Goal: Information Seeking & Learning: Learn about a topic

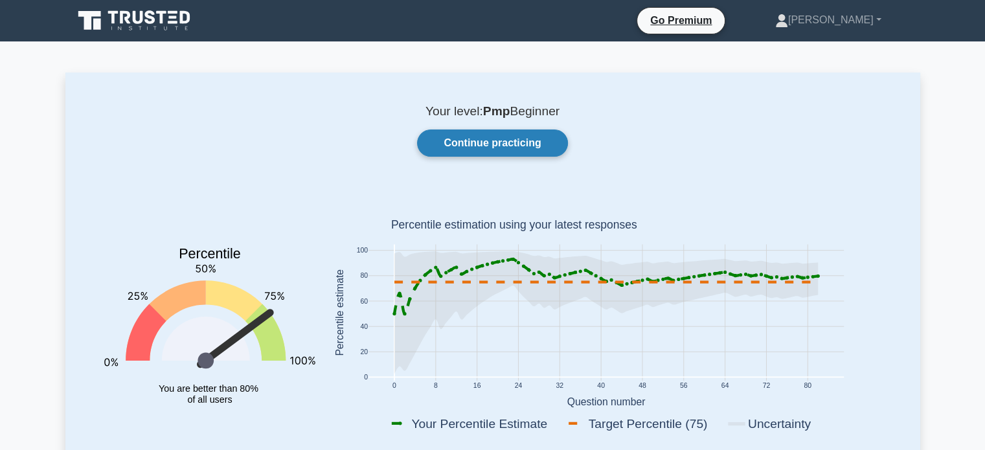
click at [509, 138] on link "Continue practicing" at bounding box center [492, 142] width 150 height 27
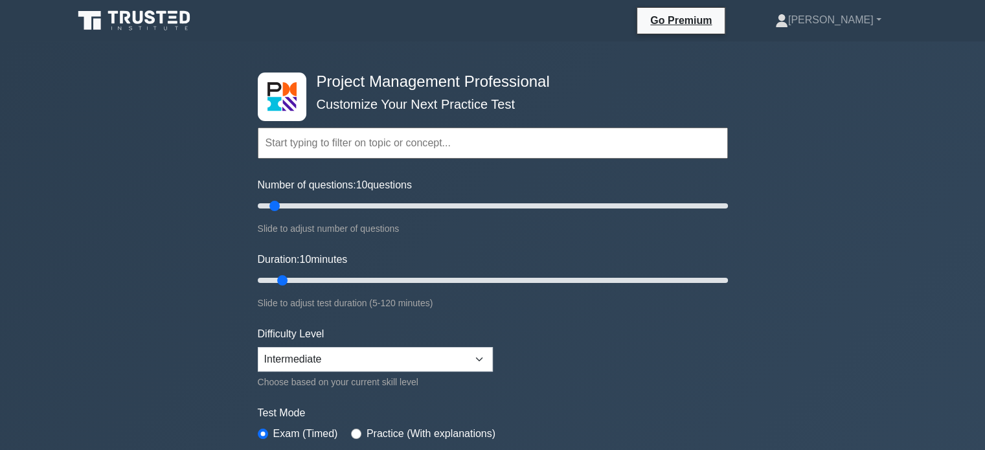
click at [894, 162] on div "Project Management Professional Customize Your Next Practice Test Topics Scope …" at bounding box center [492, 436] width 985 height 790
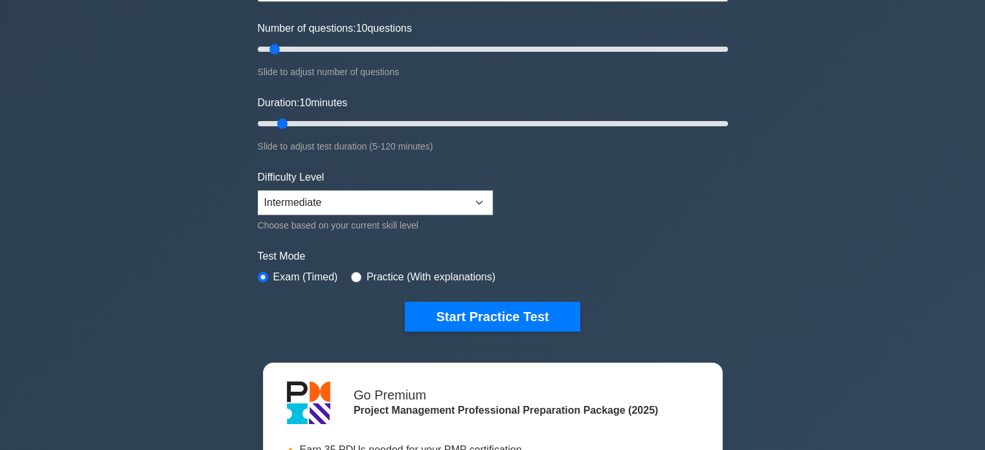
scroll to position [207, 0]
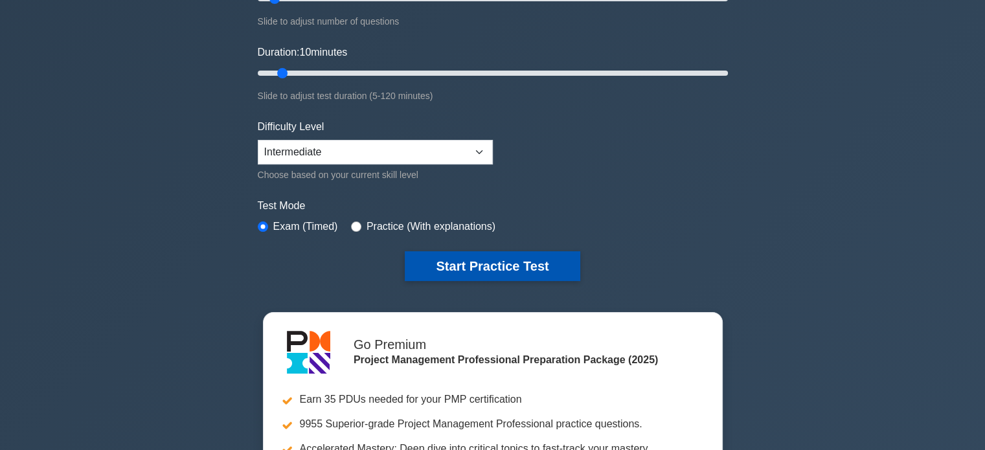
click at [528, 274] on button "Start Practice Test" at bounding box center [492, 266] width 175 height 30
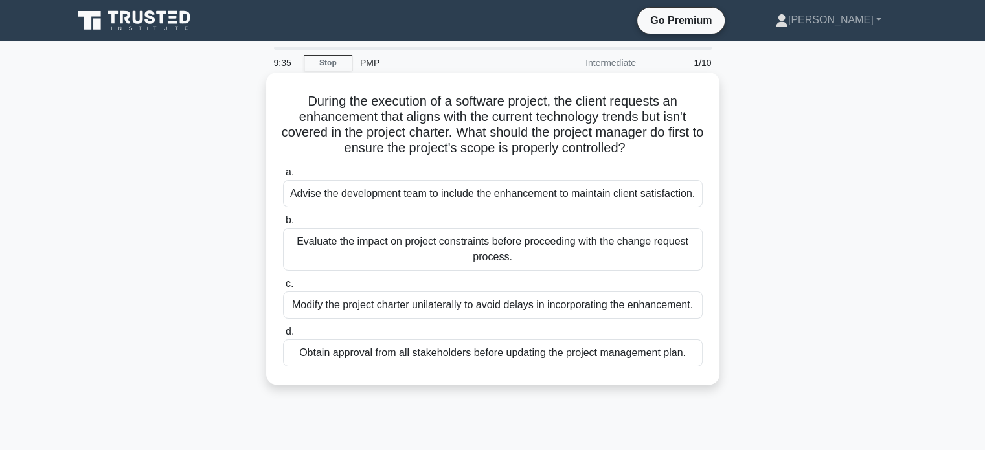
click at [520, 252] on div "Evaluate the impact on project constraints before proceeding with the change re…" at bounding box center [493, 249] width 420 height 43
click at [283, 225] on input "b. Evaluate the impact on project constraints before proceeding with the change…" at bounding box center [283, 220] width 0 height 8
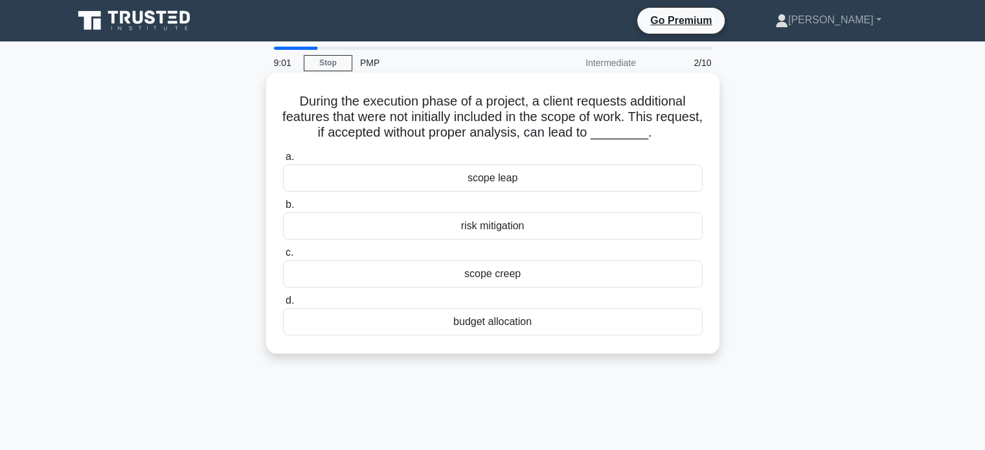
click at [507, 282] on div "scope creep" at bounding box center [493, 273] width 420 height 27
click at [283, 257] on input "c. scope creep" at bounding box center [283, 253] width 0 height 8
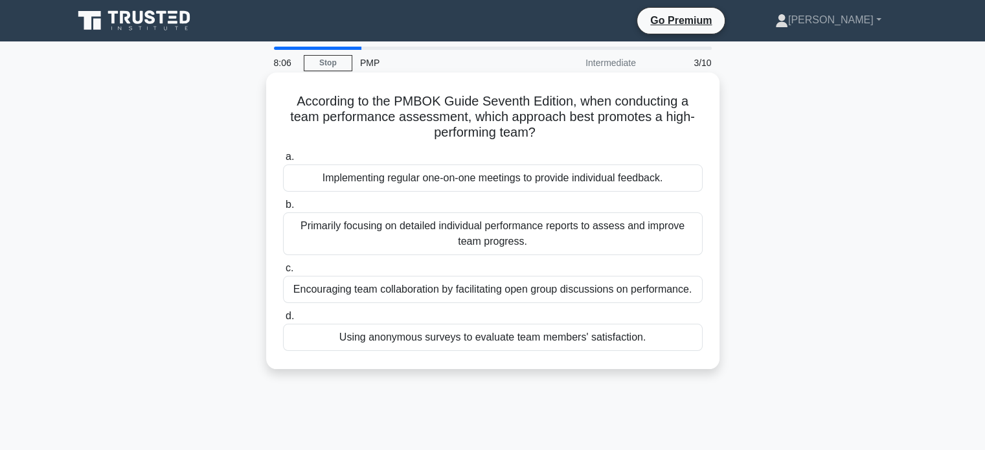
click at [618, 184] on div "Implementing regular one-on-one meetings to provide individual feedback." at bounding box center [493, 177] width 420 height 27
click at [283, 161] on input "a. Implementing regular one-on-one meetings to provide individual feedback." at bounding box center [283, 157] width 0 height 8
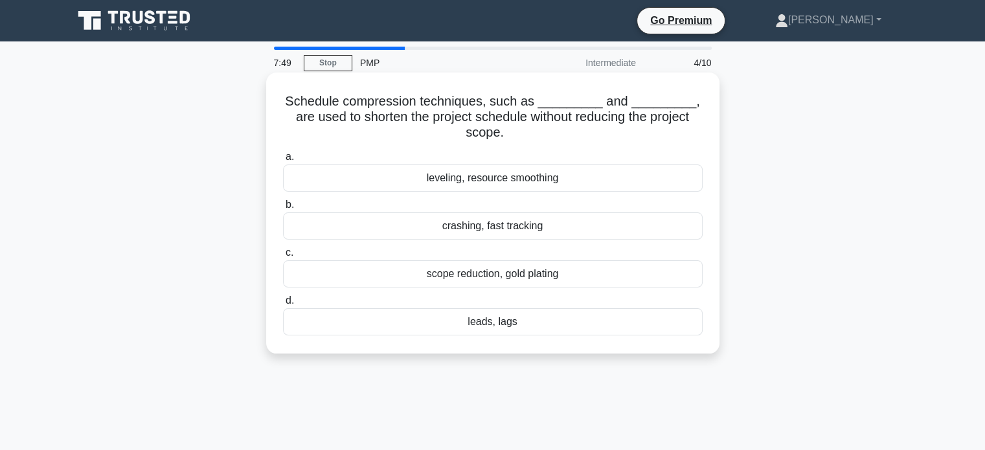
click at [480, 232] on div "crashing, fast tracking" at bounding box center [493, 225] width 420 height 27
click at [283, 209] on input "b. crashing, fast tracking" at bounding box center [283, 205] width 0 height 8
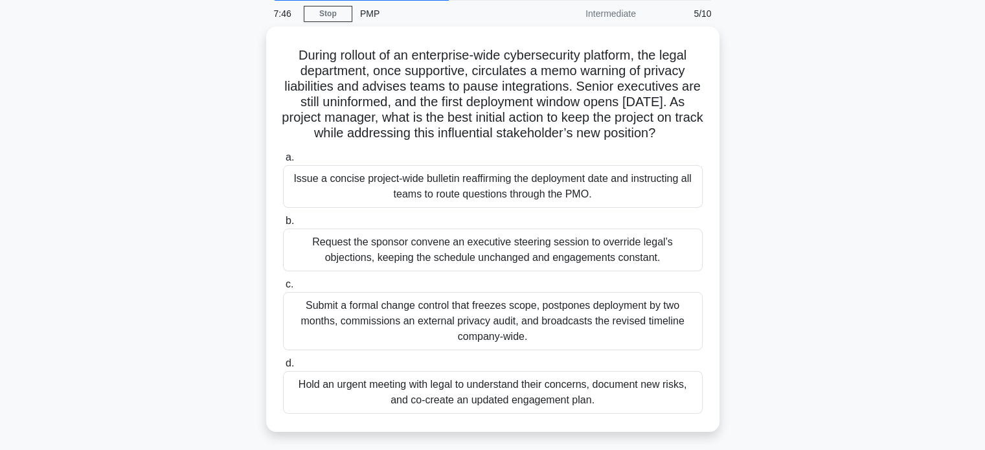
scroll to position [52, 0]
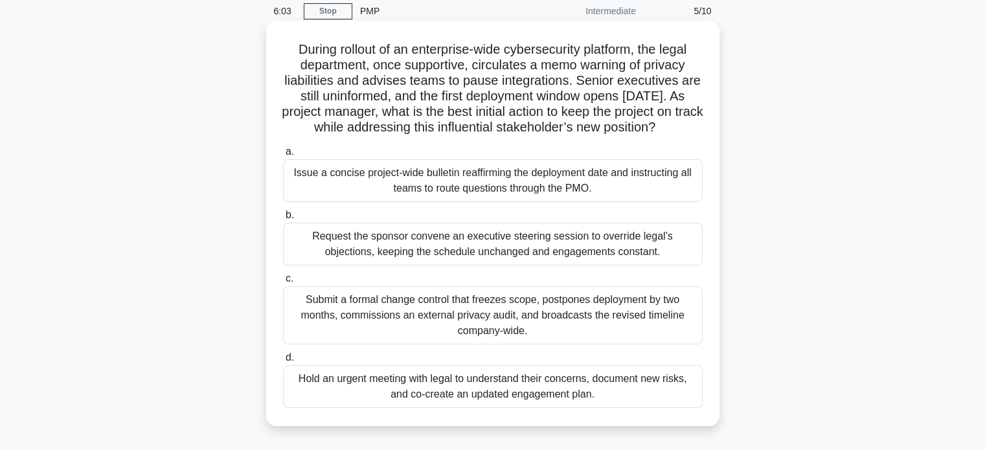
click at [521, 318] on div "Submit a formal change control that freezes scope, postpones deployment by two …" at bounding box center [493, 315] width 420 height 58
click at [283, 283] on input "c. Submit a formal change control that freezes scope, postpones deployment by t…" at bounding box center [283, 278] width 0 height 8
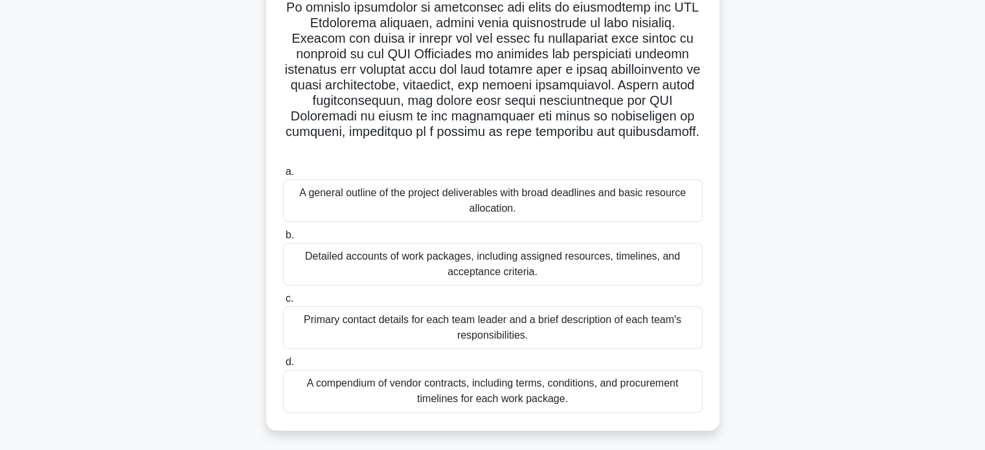
scroll to position [300, 0]
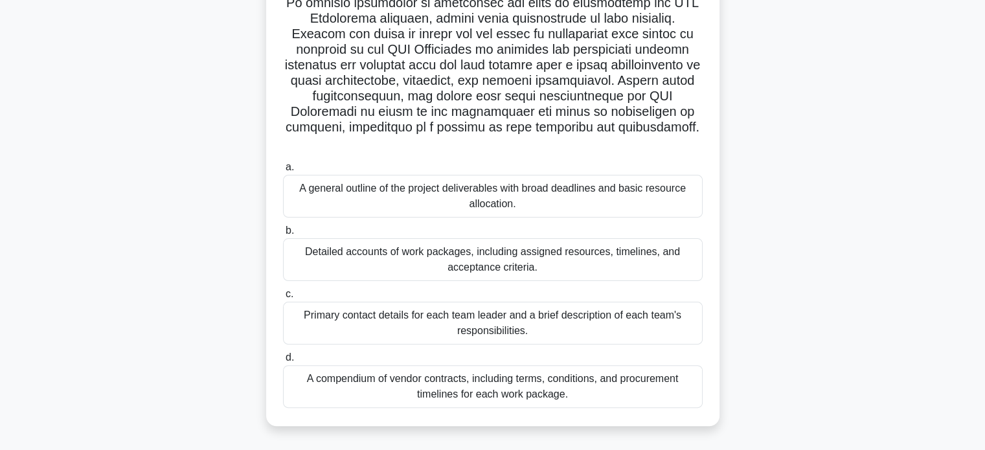
click at [556, 263] on div "Detailed accounts of work packages, including assigned resources, timelines, an…" at bounding box center [493, 259] width 420 height 43
click at [283, 235] on input "b. Detailed accounts of work packages, including assigned resources, timelines,…" at bounding box center [283, 231] width 0 height 8
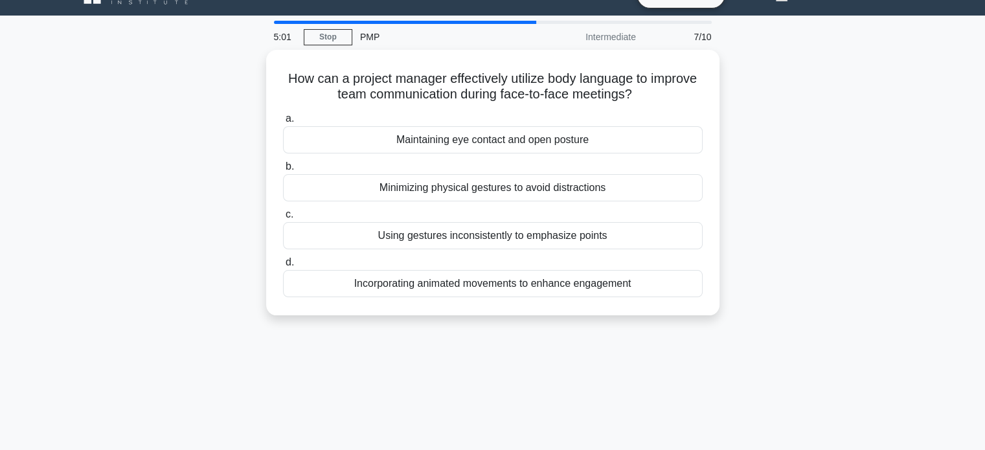
scroll to position [0, 0]
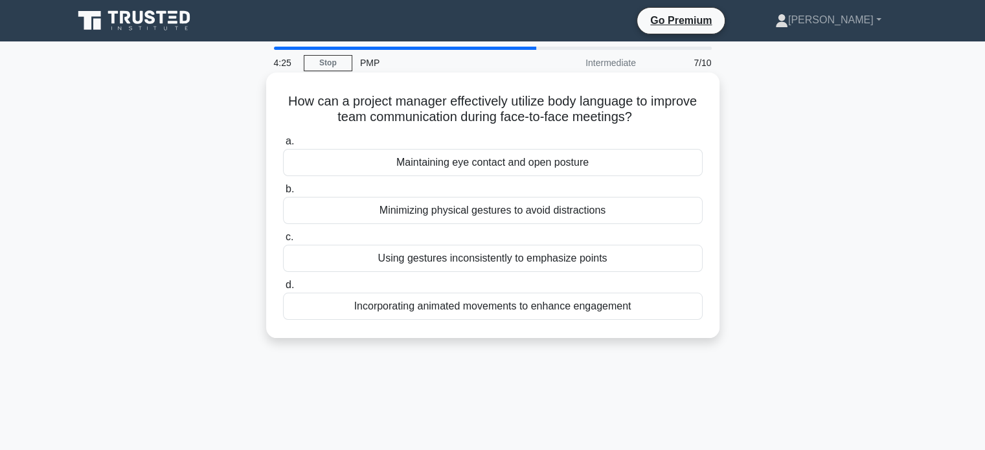
click at [544, 170] on div "Maintaining eye contact and open posture" at bounding box center [493, 162] width 420 height 27
click at [283, 146] on input "a. Maintaining eye contact and open posture" at bounding box center [283, 141] width 0 height 8
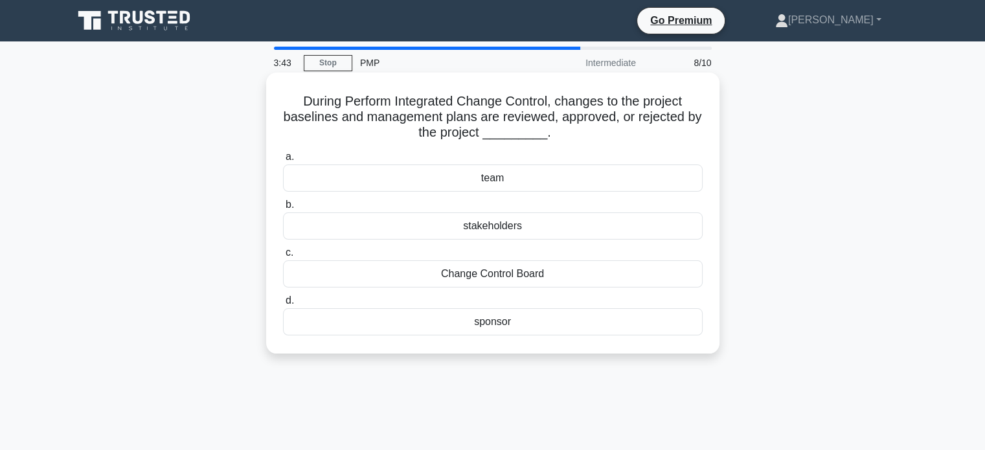
click at [503, 221] on div "stakeholders" at bounding box center [493, 225] width 420 height 27
click at [283, 209] on input "b. stakeholders" at bounding box center [283, 205] width 0 height 8
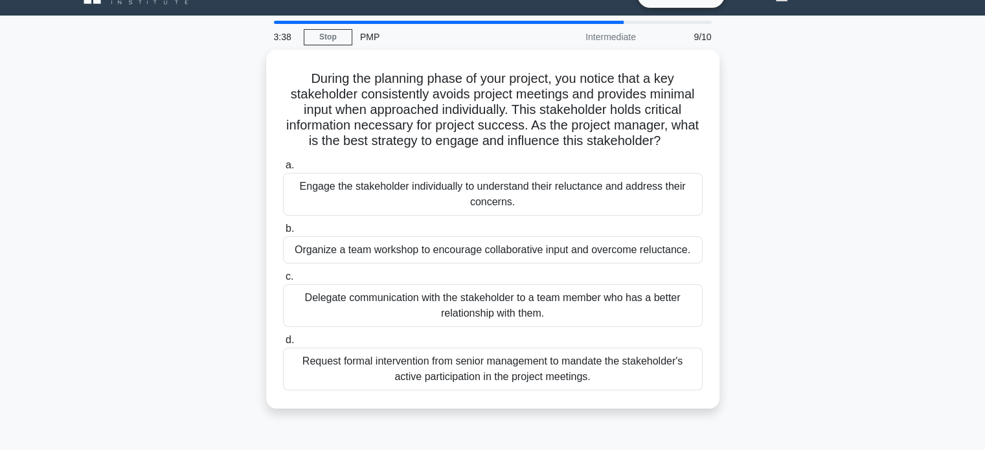
scroll to position [52, 0]
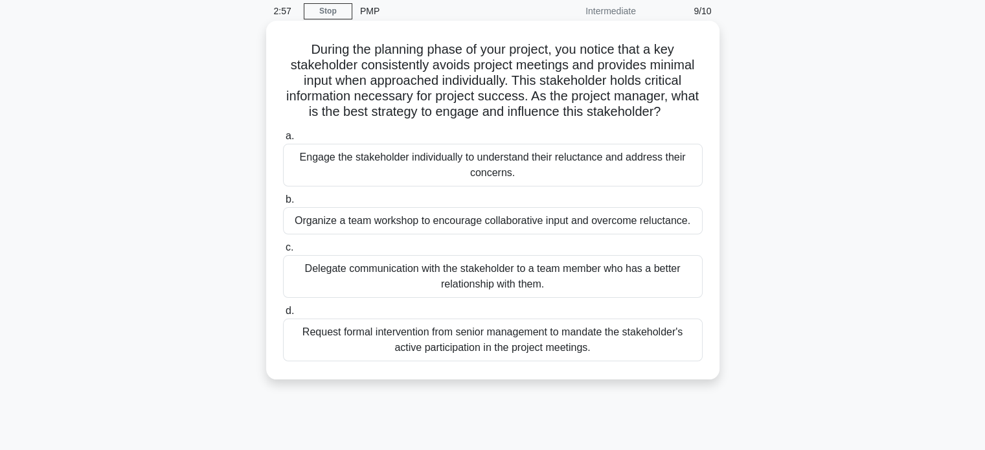
click at [546, 171] on div "Engage the stakeholder individually to understand their reluctance and address …" at bounding box center [493, 165] width 420 height 43
click at [283, 140] on input "a. Engage the stakeholder individually to understand their reluctance and addre…" at bounding box center [283, 136] width 0 height 8
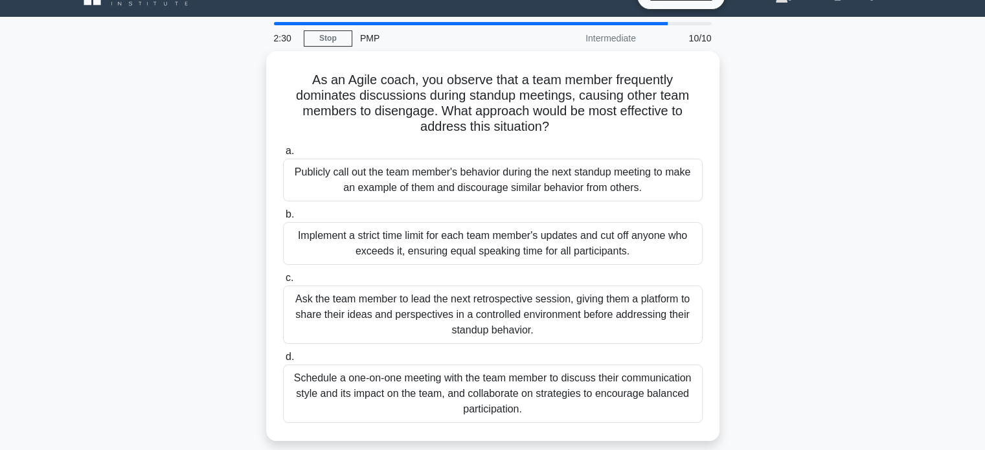
scroll to position [26, 0]
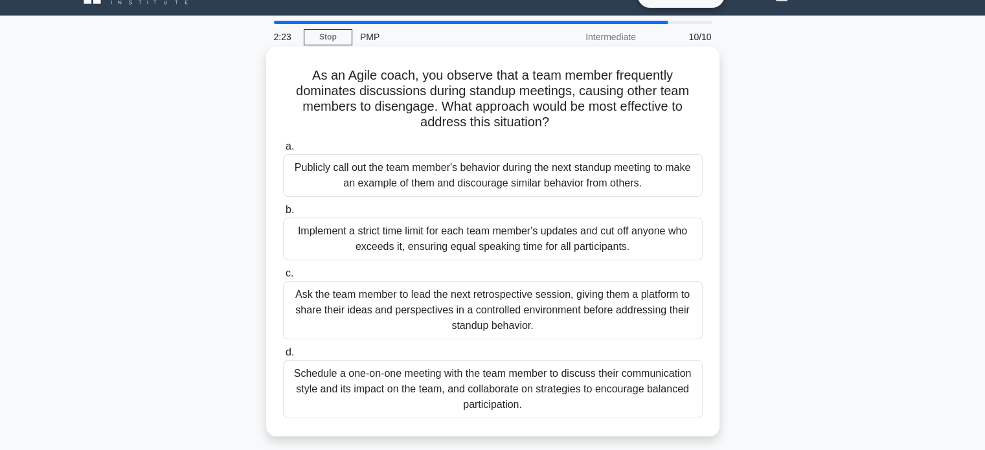
click at [667, 395] on div "Schedule a one-on-one meeting with the team member to discuss their communicati…" at bounding box center [493, 389] width 420 height 58
click at [283, 357] on input "d. Schedule a one-on-one meeting with the team member to discuss their communic…" at bounding box center [283, 352] width 0 height 8
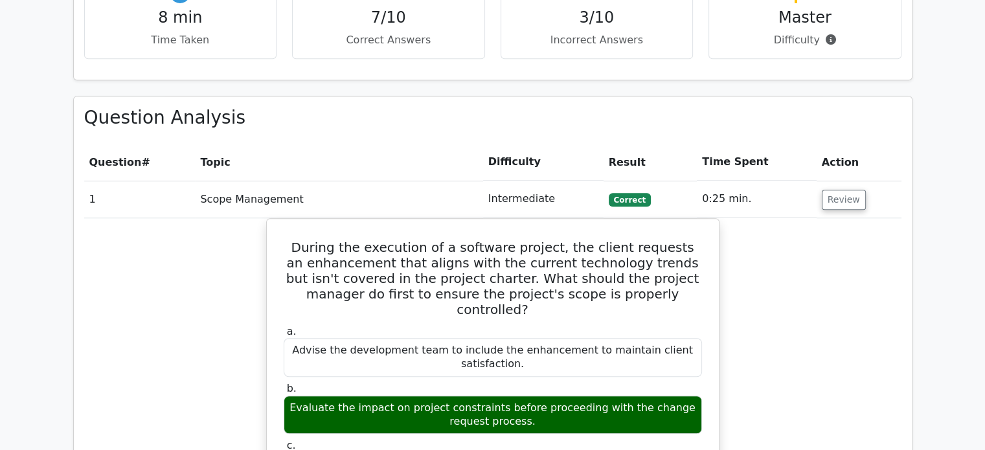
scroll to position [1010, 0]
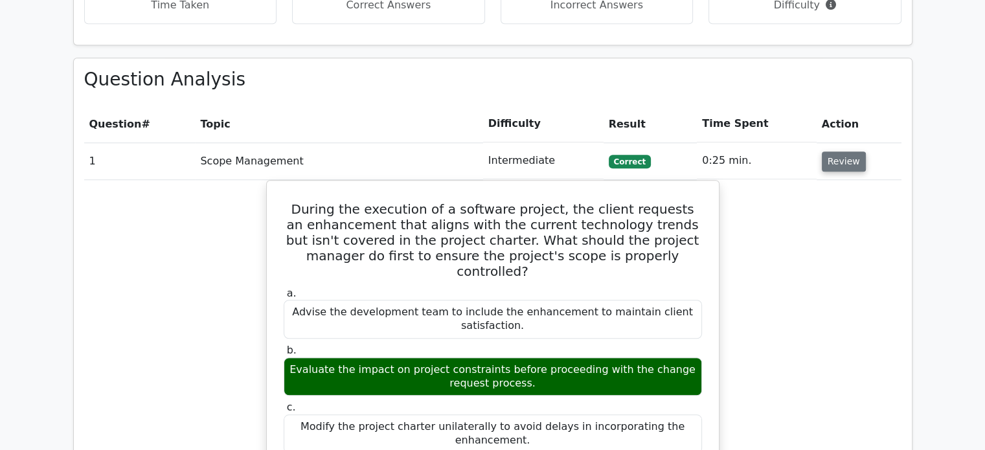
click at [843, 151] on button "Review" at bounding box center [844, 161] width 44 height 20
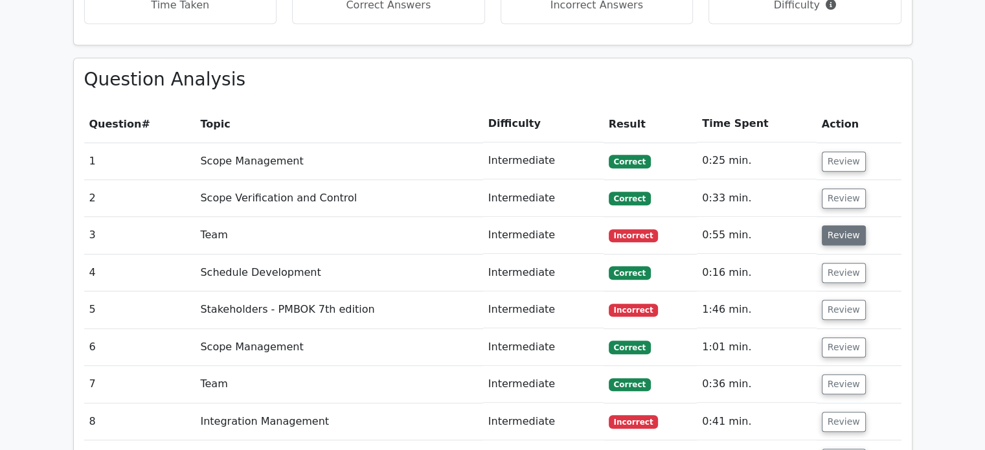
click at [849, 225] on button "Review" at bounding box center [844, 235] width 44 height 20
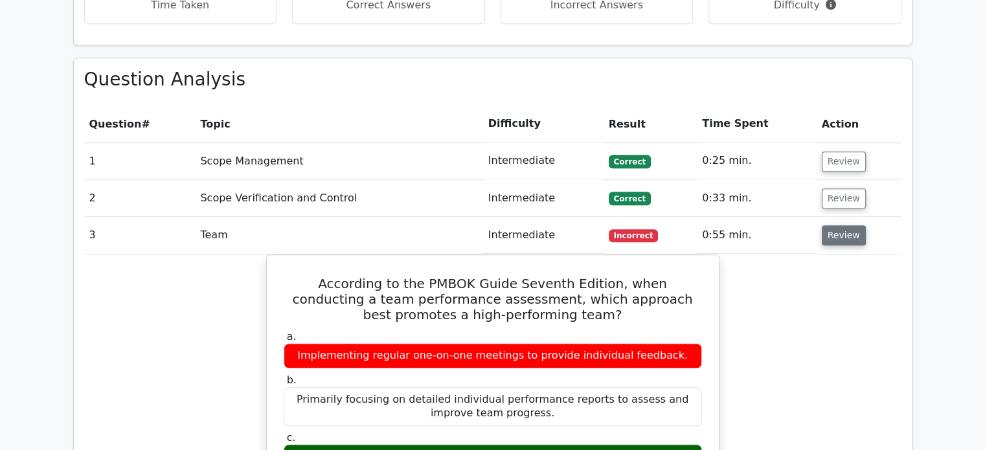
click at [840, 225] on button "Review" at bounding box center [844, 235] width 44 height 20
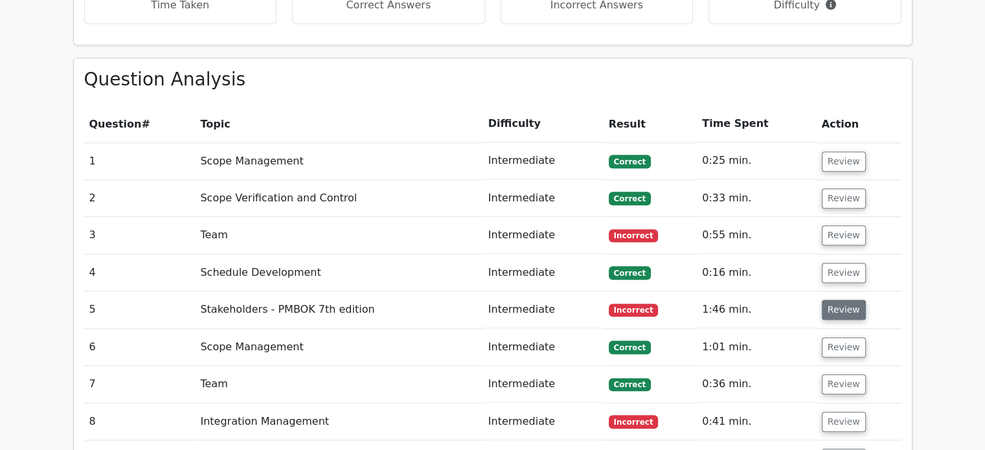
click at [849, 300] on button "Review" at bounding box center [844, 310] width 44 height 20
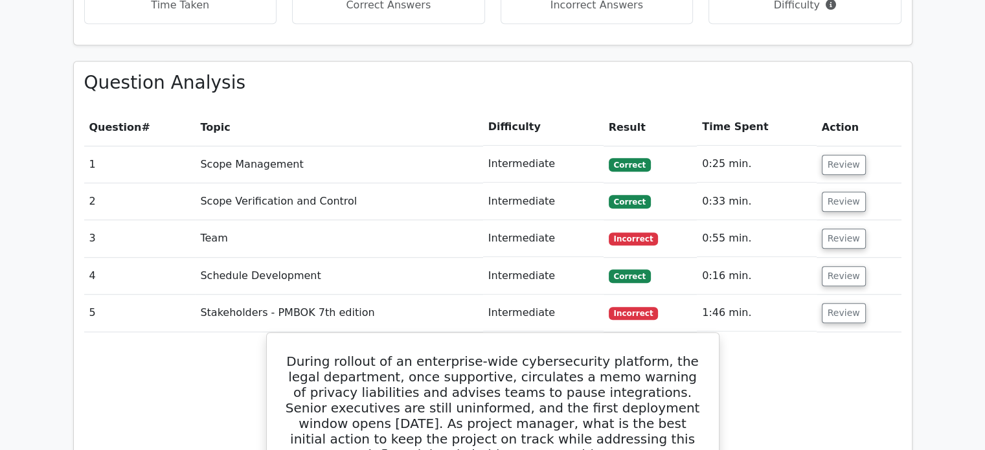
drag, startPoint x: 992, startPoint y: 199, endPoint x: 954, endPoint y: 386, distance: 190.8
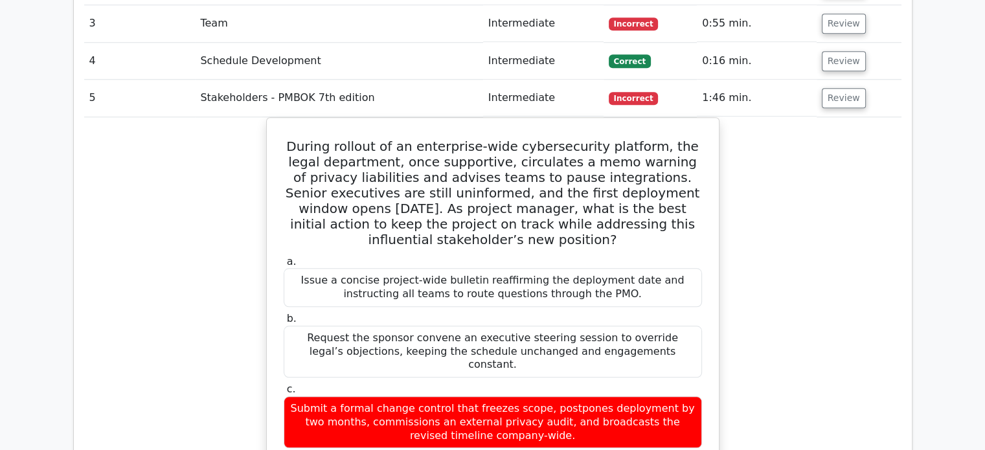
scroll to position [1134, 0]
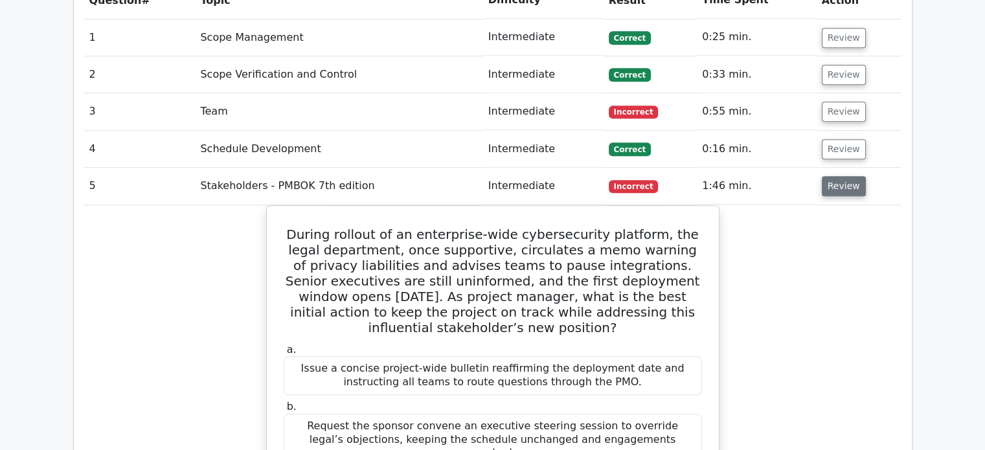
click at [838, 176] on button "Review" at bounding box center [844, 186] width 44 height 20
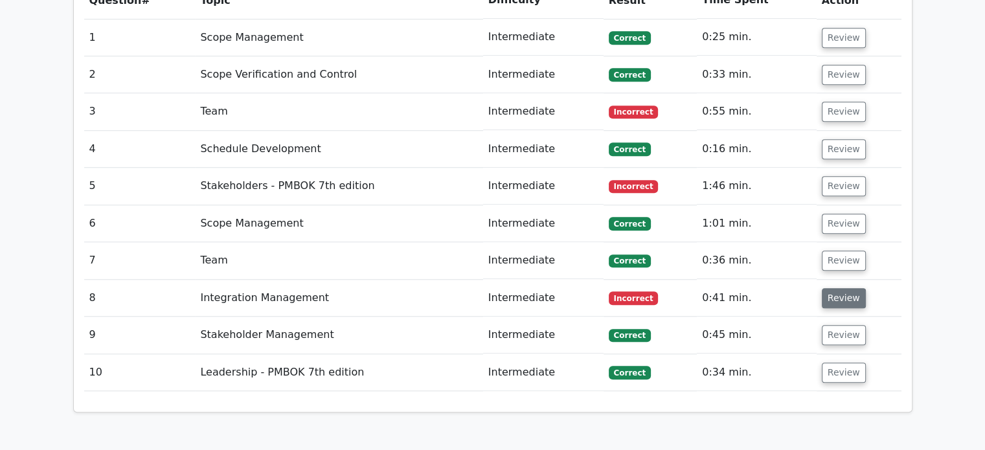
click at [839, 288] on button "Review" at bounding box center [844, 298] width 44 height 20
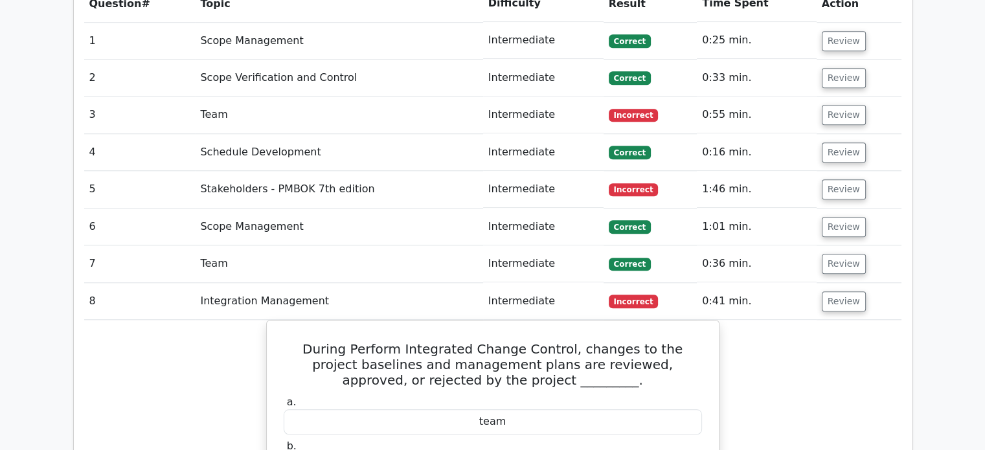
click at [946, 295] on main "Go Premium Project Management Professional Preparation Package (2025) Earn 35 P…" at bounding box center [492, 197] width 985 height 2579
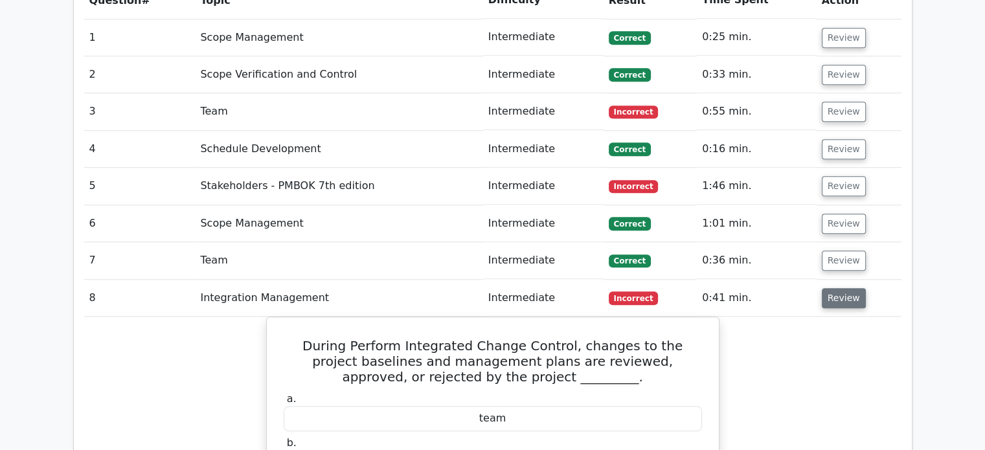
click at [833, 288] on button "Review" at bounding box center [844, 298] width 44 height 20
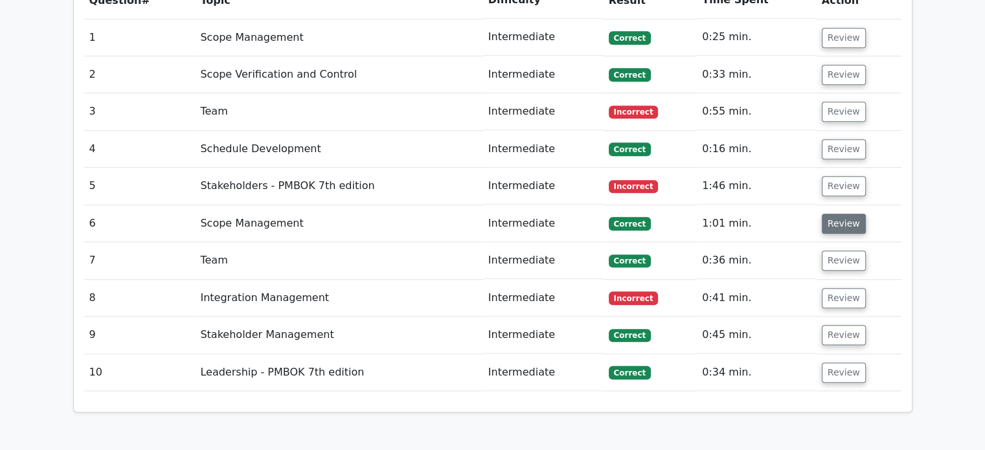
click at [847, 214] on button "Review" at bounding box center [844, 224] width 44 height 20
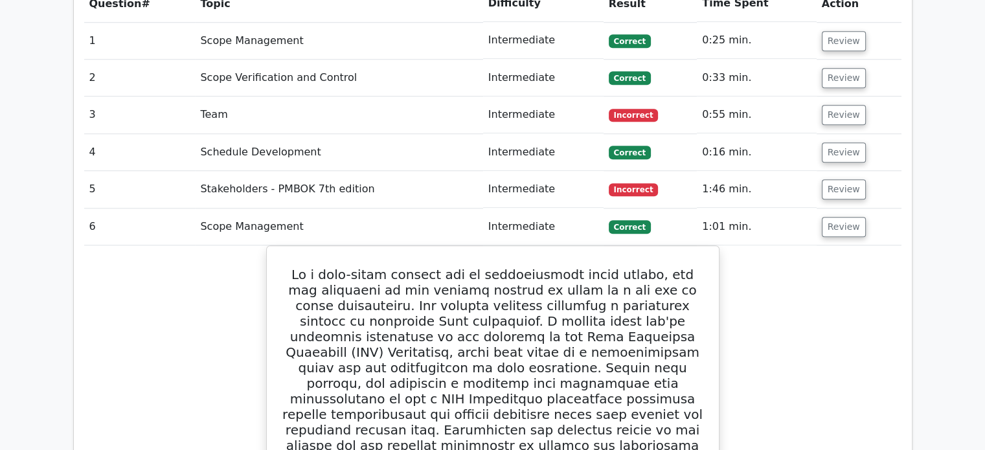
drag, startPoint x: 994, startPoint y: 235, endPoint x: 965, endPoint y: 283, distance: 56.1
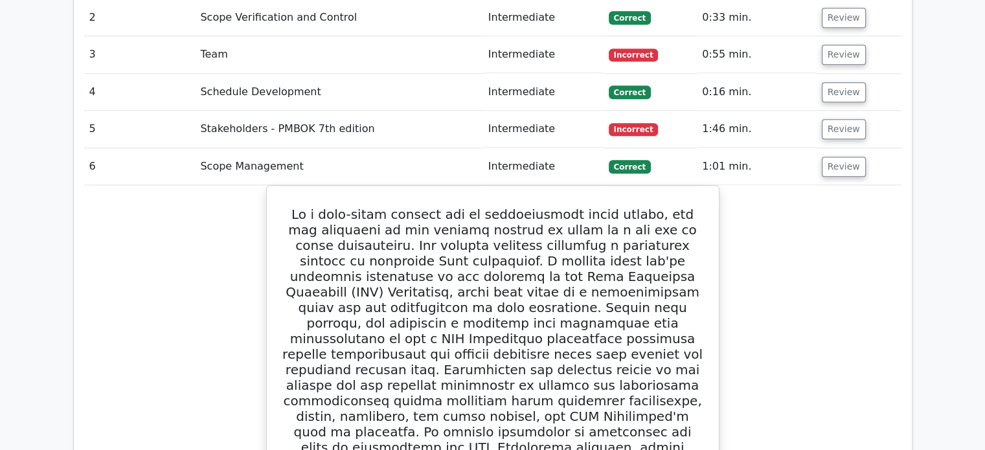
scroll to position [1185, 0]
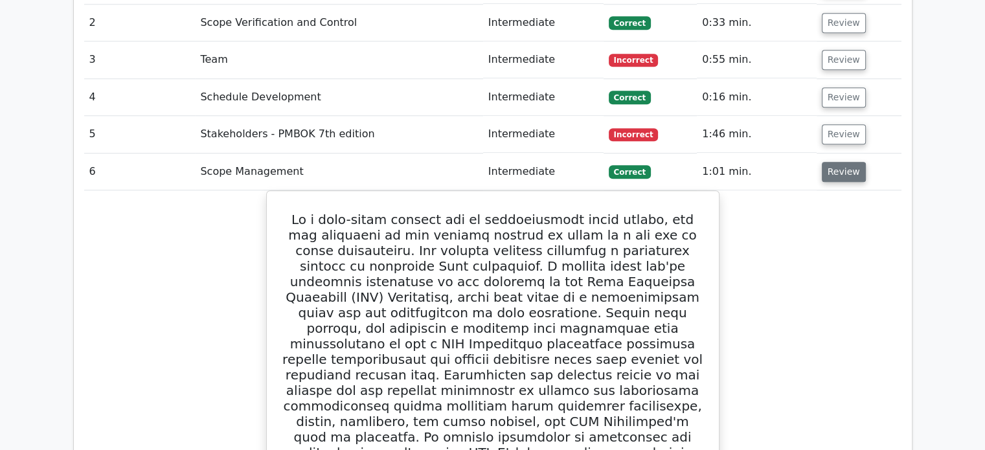
click at [851, 162] on button "Review" at bounding box center [844, 172] width 44 height 20
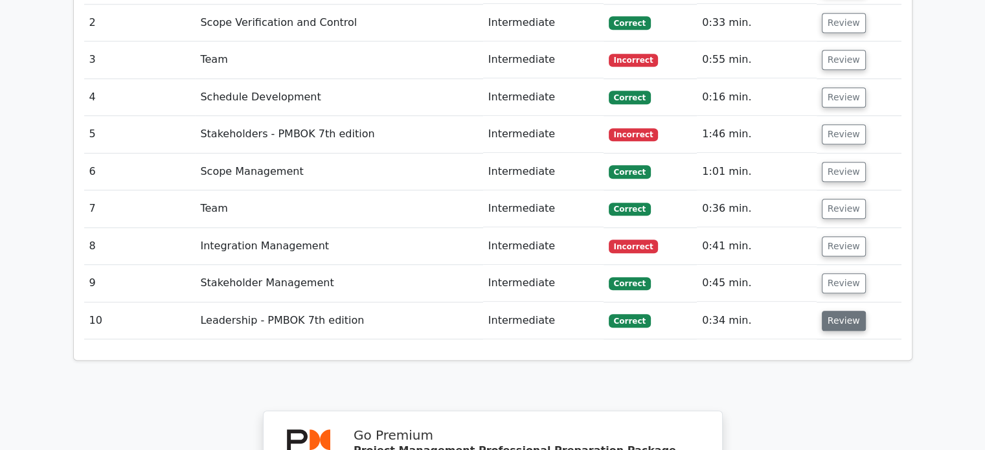
click at [839, 311] on button "Review" at bounding box center [844, 321] width 44 height 20
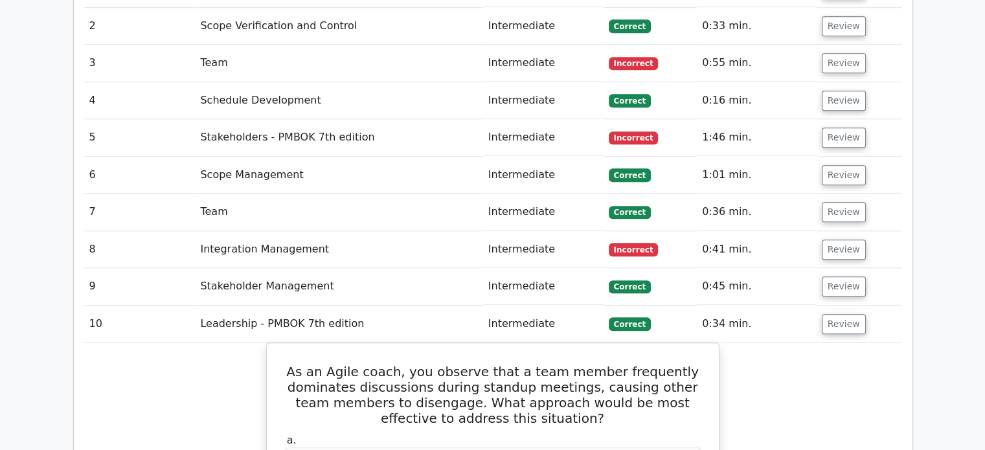
click at [940, 286] on main "Go Premium Project Management Professional Preparation Package (2025) Earn 35 P…" at bounding box center [492, 247] width 985 height 2783
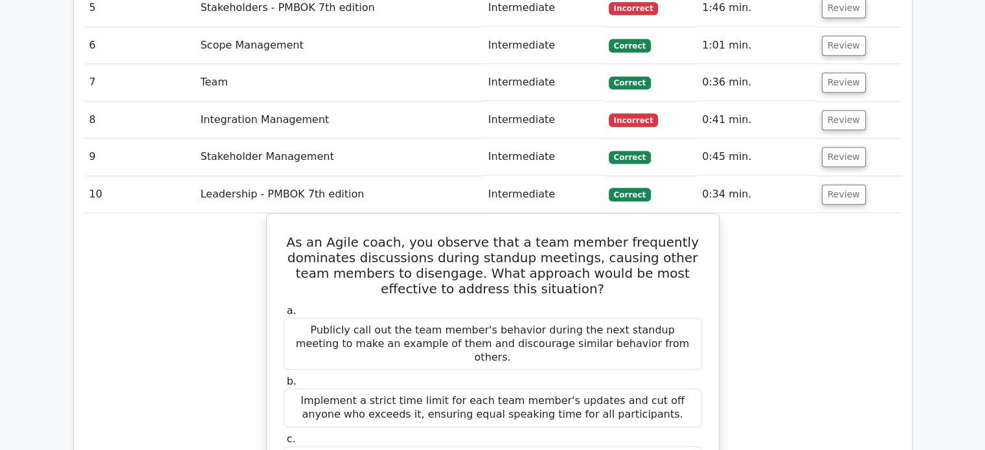
scroll to position [1211, 0]
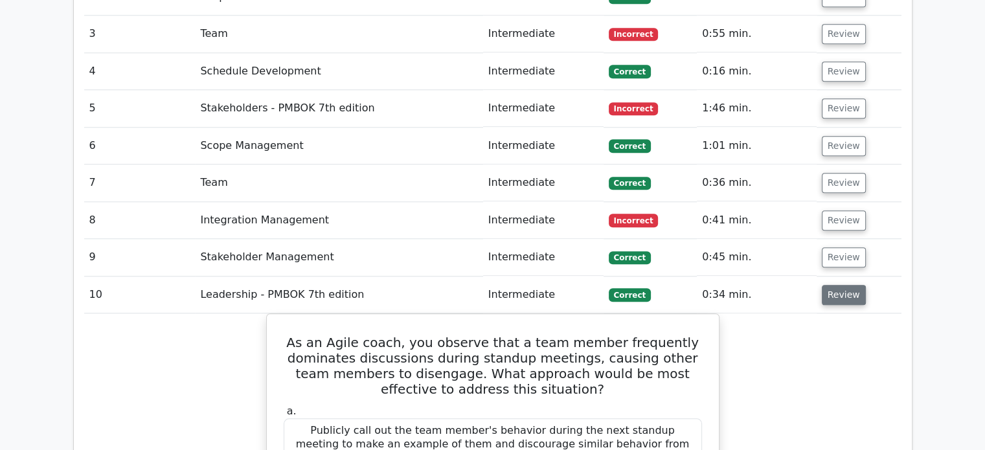
click at [838, 285] on button "Review" at bounding box center [844, 295] width 44 height 20
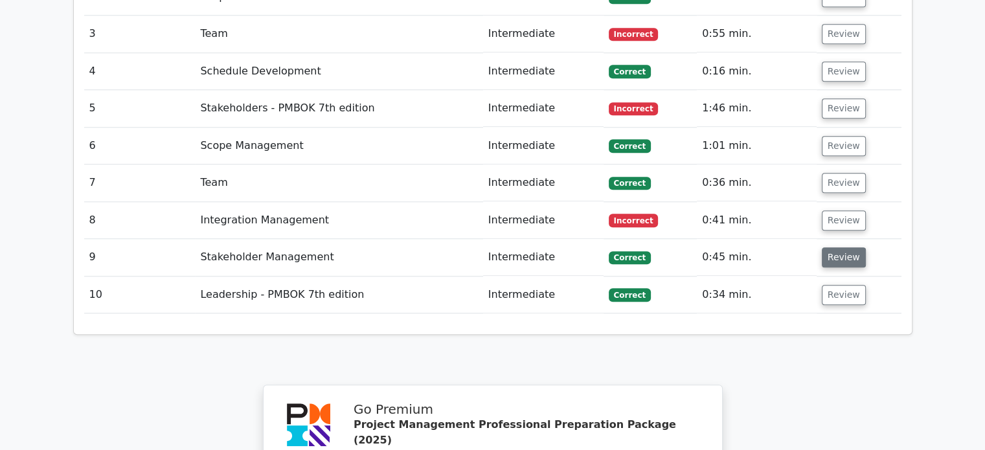
click at [851, 247] on button "Review" at bounding box center [844, 257] width 44 height 20
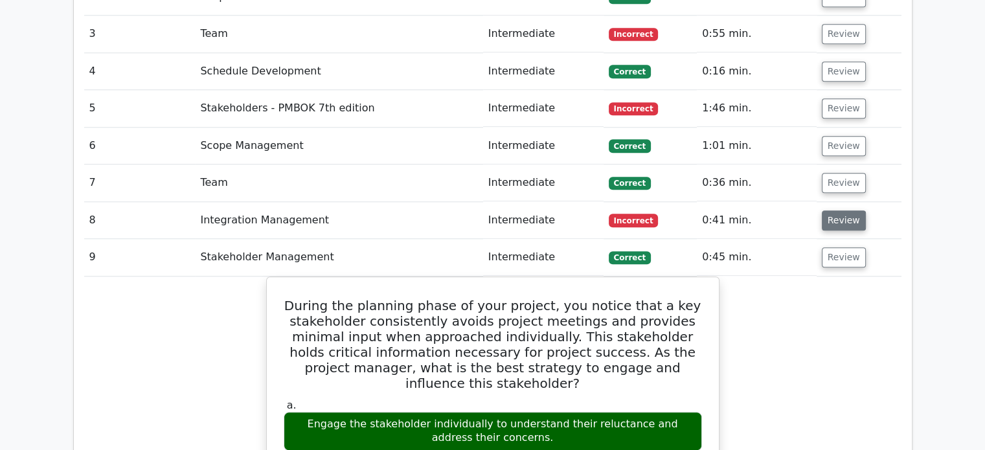
click at [831, 210] on button "Review" at bounding box center [844, 220] width 44 height 20
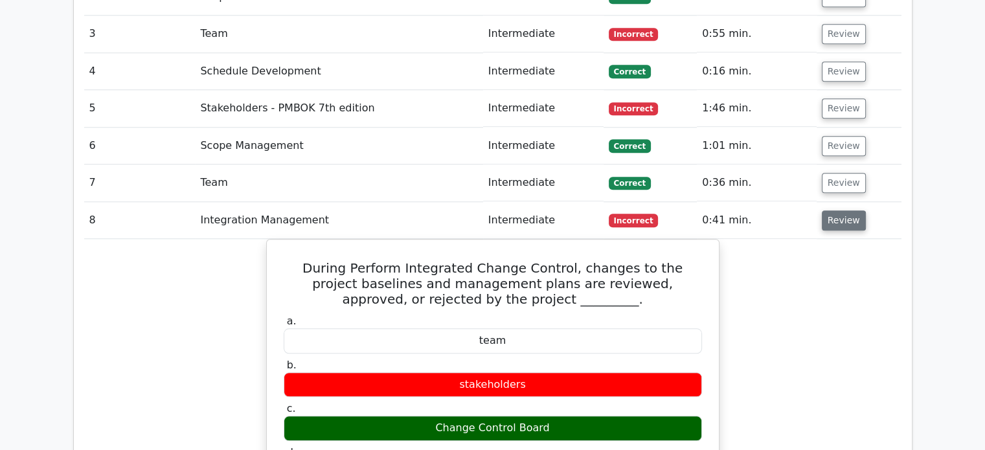
click at [831, 210] on button "Review" at bounding box center [844, 220] width 44 height 20
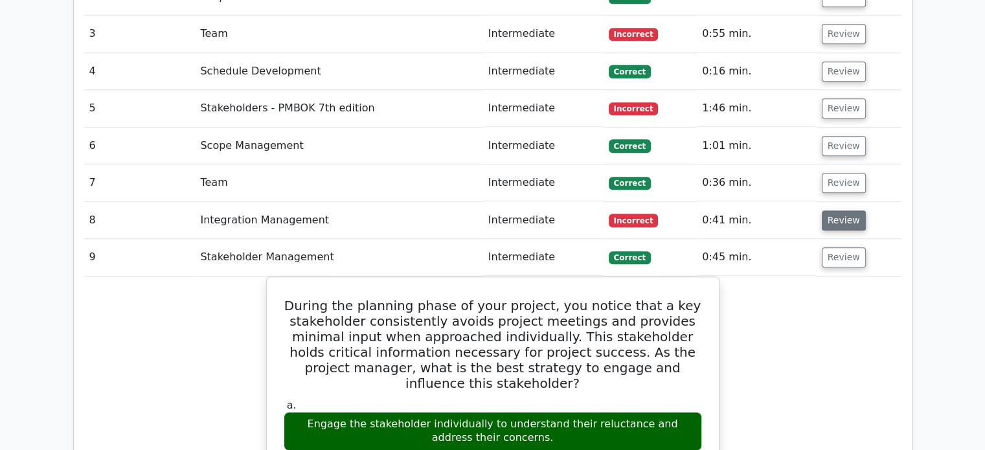
click at [831, 210] on button "Review" at bounding box center [844, 220] width 44 height 20
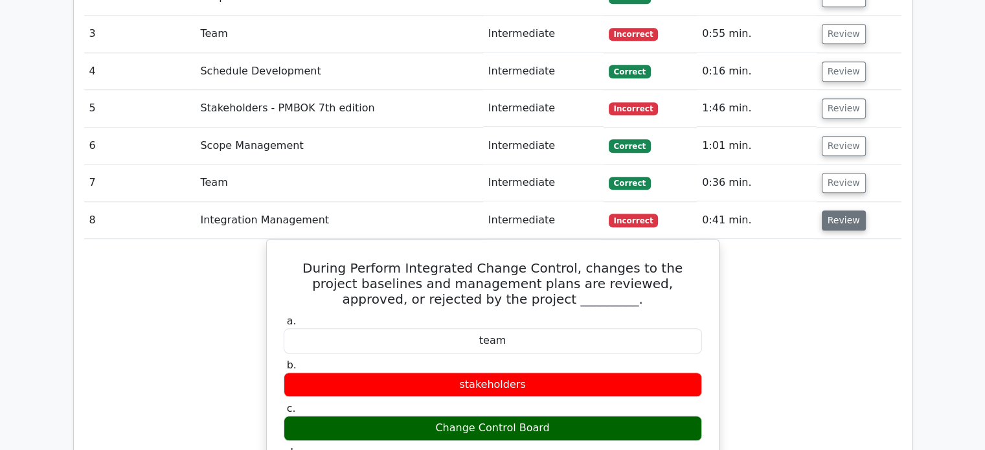
click at [831, 210] on button "Review" at bounding box center [844, 220] width 44 height 20
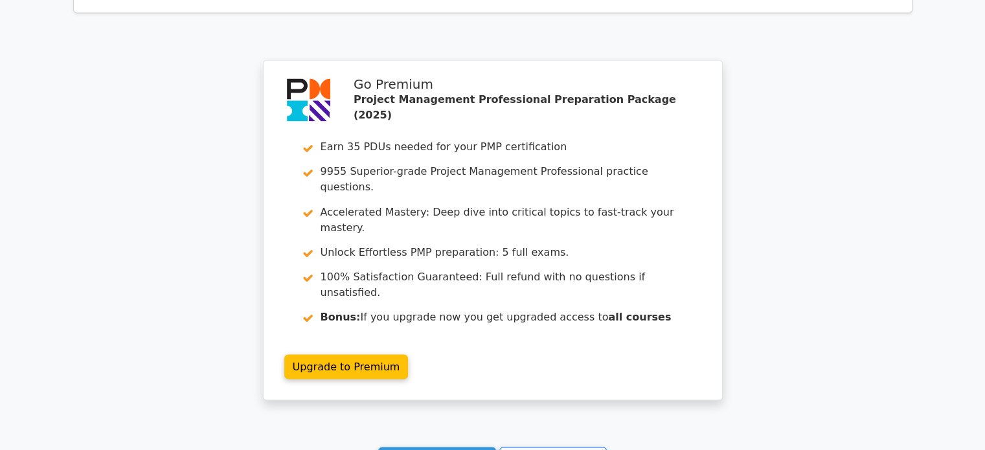
scroll to position [2266, 0]
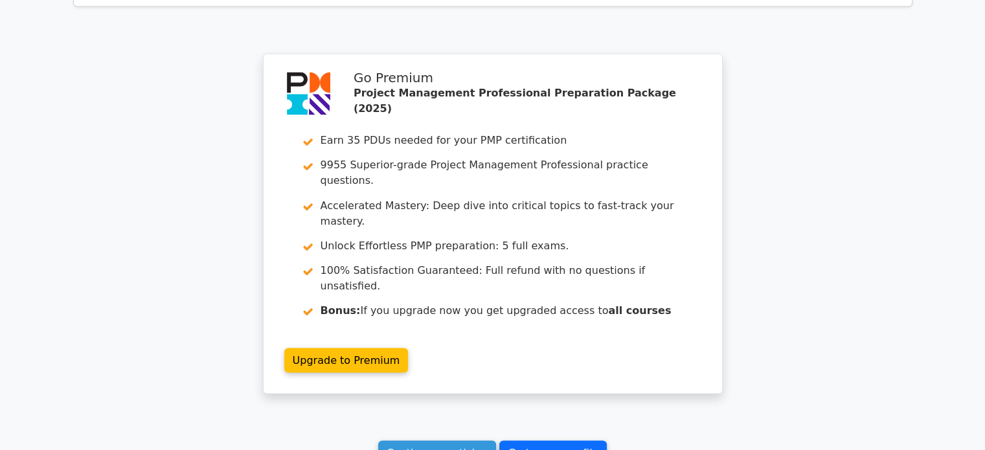
click at [557, 440] on link "Go to your profile" at bounding box center [552, 452] width 107 height 25
